Goal: Obtain resource: Download file/media

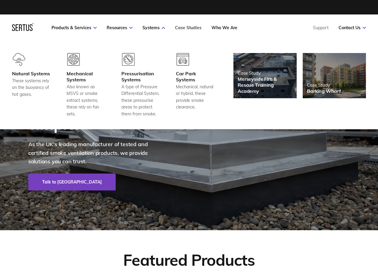
click at [187, 29] on link "Case Studies" at bounding box center [188, 27] width 26 height 5
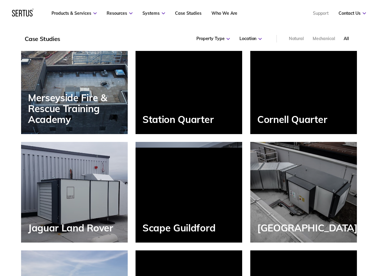
scroll to position [512, 0]
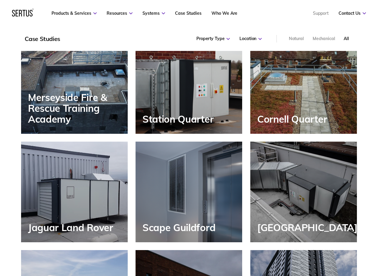
click at [17, 105] on div "All Projects Merseyside Fire & Rescue Training Academy Station Quarter [GEOGRAP…" at bounding box center [189, 232] width 360 height 454
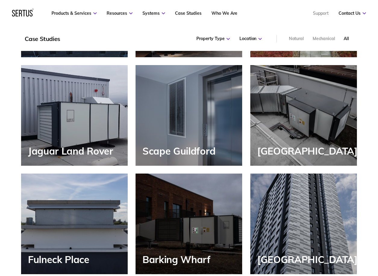
scroll to position [482, 0]
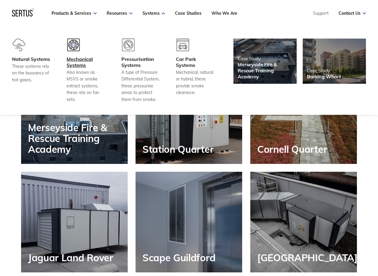
click at [78, 57] on div "Mechanical Systems" at bounding box center [86, 62] width 39 height 12
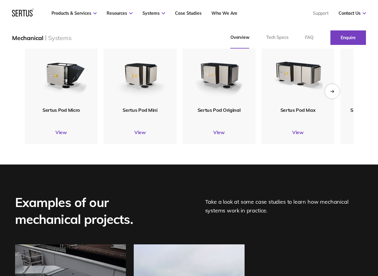
scroll to position [783, 0]
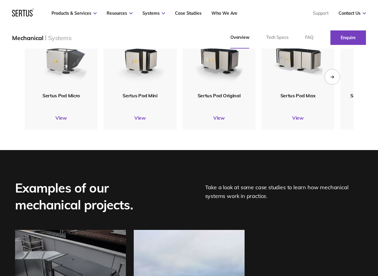
click at [78, 86] on img at bounding box center [61, 57] width 59 height 69
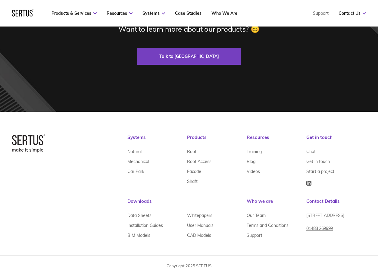
scroll to position [1963, 0]
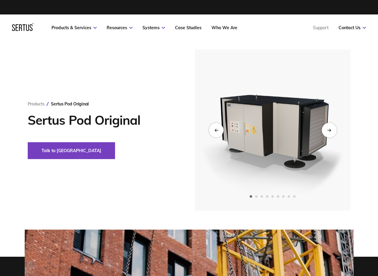
click at [328, 127] on div "Next slide" at bounding box center [328, 130] width 15 height 15
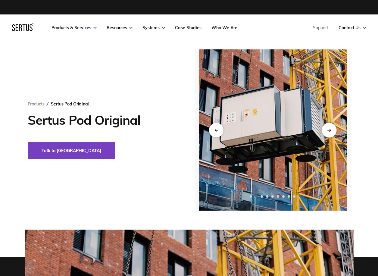
click at [329, 129] on icon "Next slide" at bounding box center [329, 129] width 4 height 3
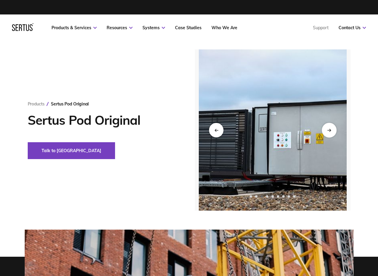
click at [329, 129] on icon "Next slide" at bounding box center [329, 129] width 4 height 3
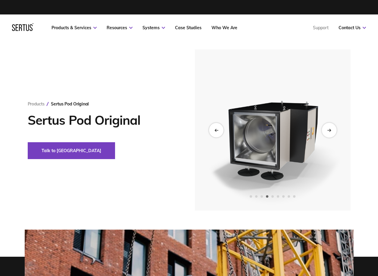
click at [329, 129] on icon "Next slide" at bounding box center [329, 129] width 4 height 3
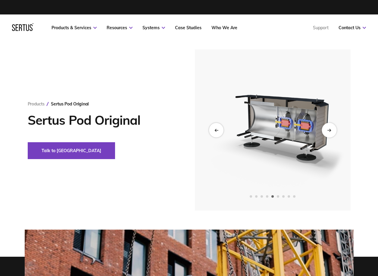
click at [329, 129] on icon "Next slide" at bounding box center [329, 129] width 4 height 3
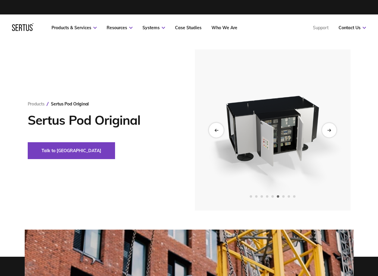
click at [216, 133] on div "Previous slide" at bounding box center [216, 130] width 15 height 15
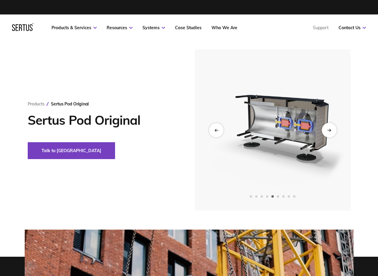
click at [331, 129] on div "Next slide" at bounding box center [328, 130] width 15 height 15
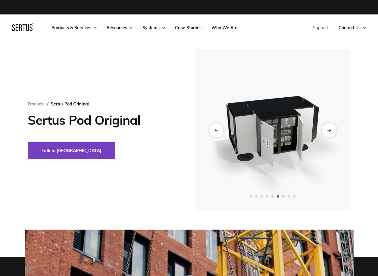
click at [331, 129] on div "Next slide" at bounding box center [328, 130] width 15 height 15
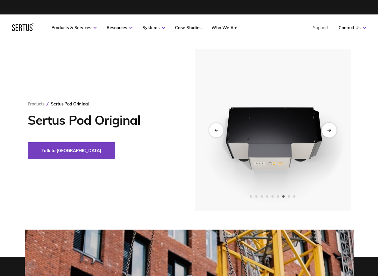
click at [331, 129] on div "Next slide" at bounding box center [328, 130] width 15 height 15
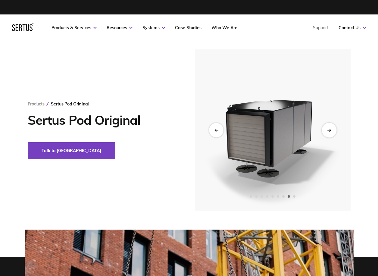
click at [331, 129] on div "Next slide" at bounding box center [328, 130] width 15 height 15
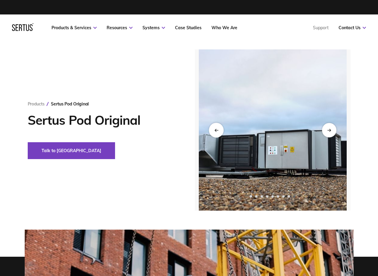
click at [216, 134] on div "Previous slide" at bounding box center [216, 130] width 15 height 15
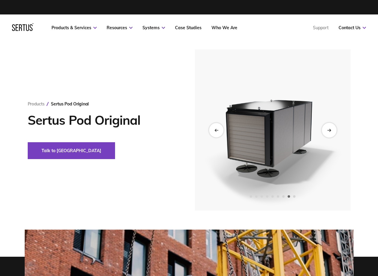
click at [330, 131] on icon "Next slide" at bounding box center [329, 130] width 1 height 2
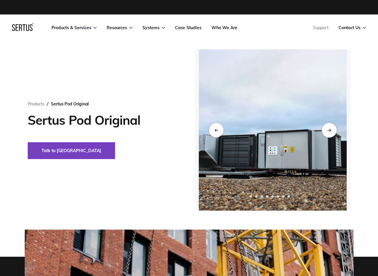
click at [330, 131] on icon "Next slide" at bounding box center [329, 130] width 1 height 2
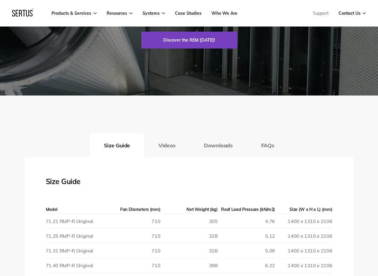
scroll to position [963, 0]
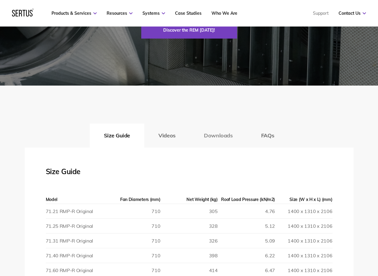
click at [219, 140] on button "Downloads" at bounding box center [218, 135] width 57 height 24
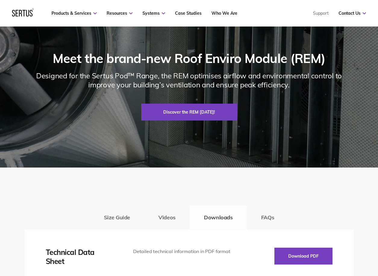
scroll to position [873, 0]
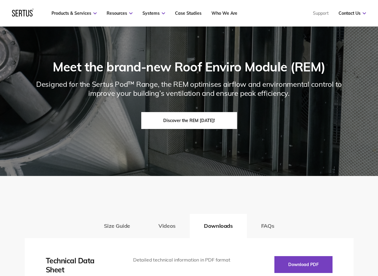
click at [203, 124] on link "Discover the REM [DATE]!" at bounding box center [189, 120] width 96 height 17
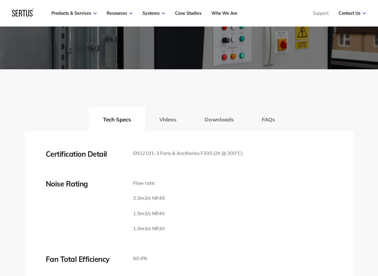
scroll to position [974, 0]
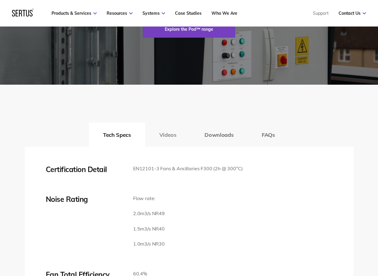
click at [172, 147] on button "Videos" at bounding box center [167, 135] width 45 height 24
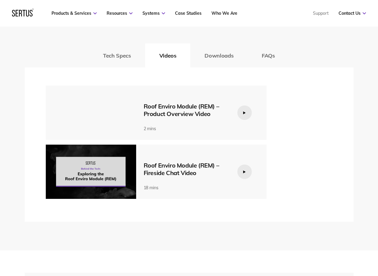
scroll to position [1065, 0]
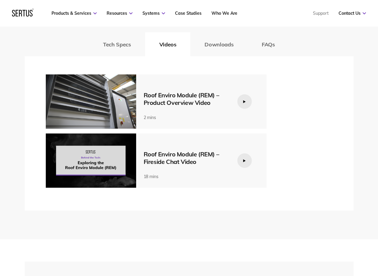
click at [250, 168] on div at bounding box center [244, 160] width 14 height 14
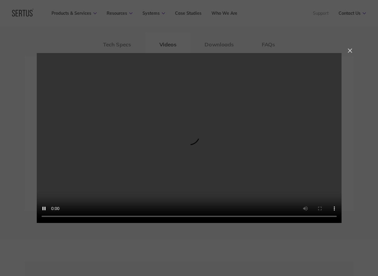
click at [222, 249] on div at bounding box center [189, 138] width 378 height 276
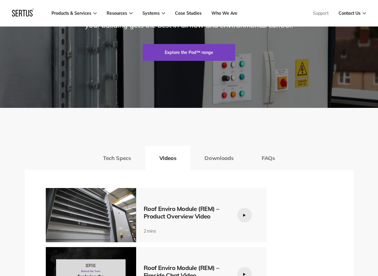
scroll to position [944, 0]
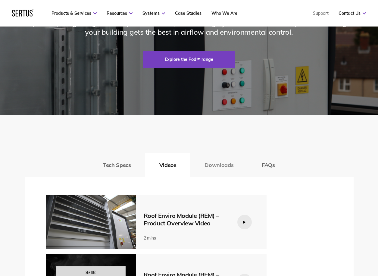
click at [219, 177] on button "Downloads" at bounding box center [218, 165] width 57 height 24
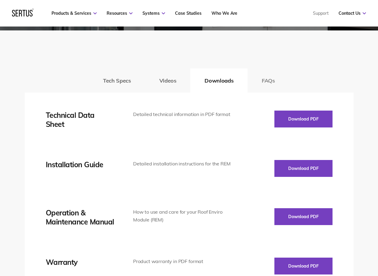
scroll to position [1035, 0]
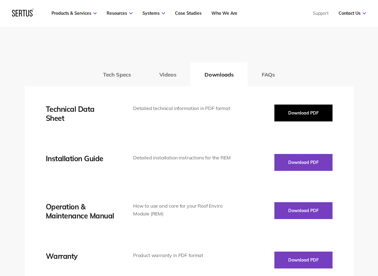
click at [300, 121] on button "Download PDF" at bounding box center [303, 112] width 58 height 17
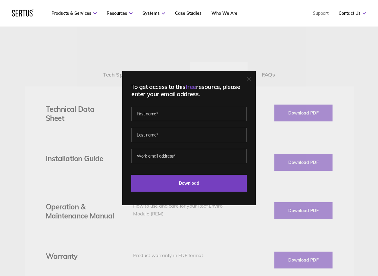
click at [63, 137] on div "To get access to this free resource, please enter your email address. Last Down…" at bounding box center [189, 138] width 378 height 276
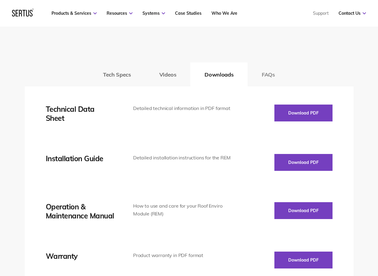
click at [265, 86] on button "FAQs" at bounding box center [268, 74] width 42 height 24
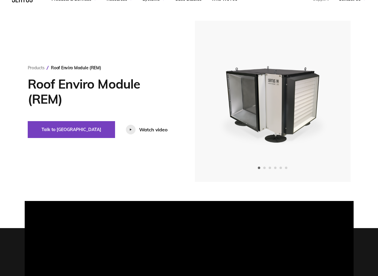
scroll to position [0, 0]
